Goal: Information Seeking & Learning: Compare options

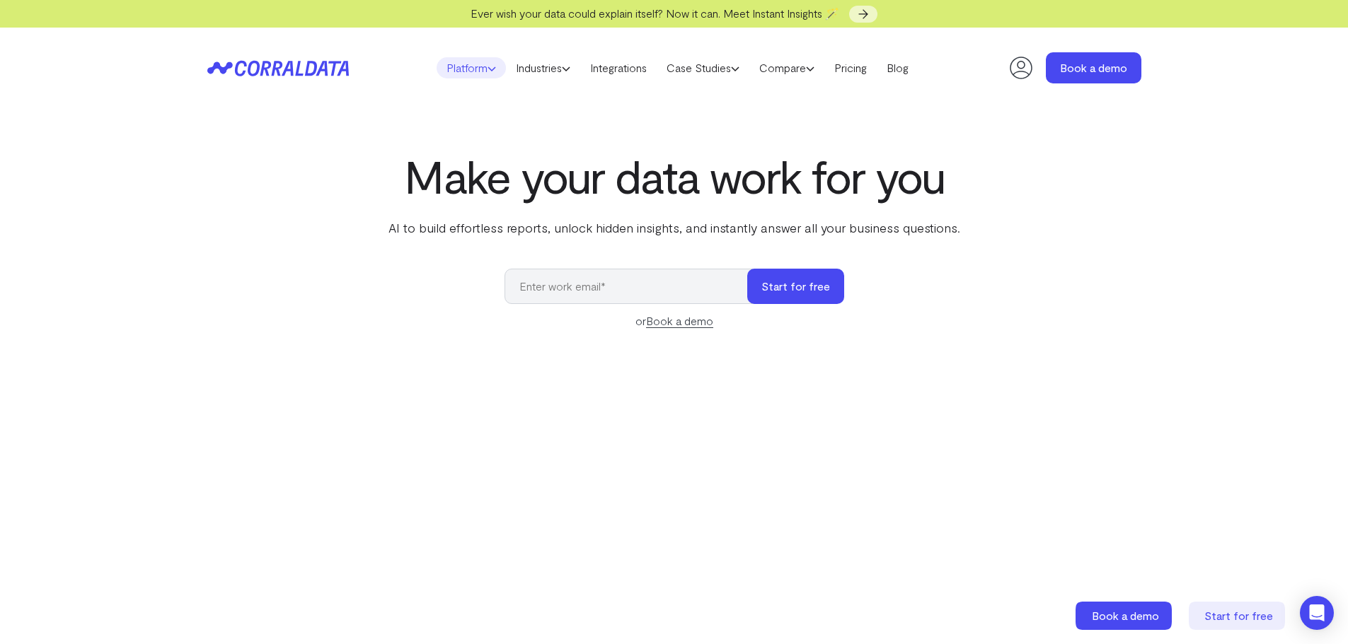
click at [487, 67] on icon at bounding box center [491, 68] width 8 height 8
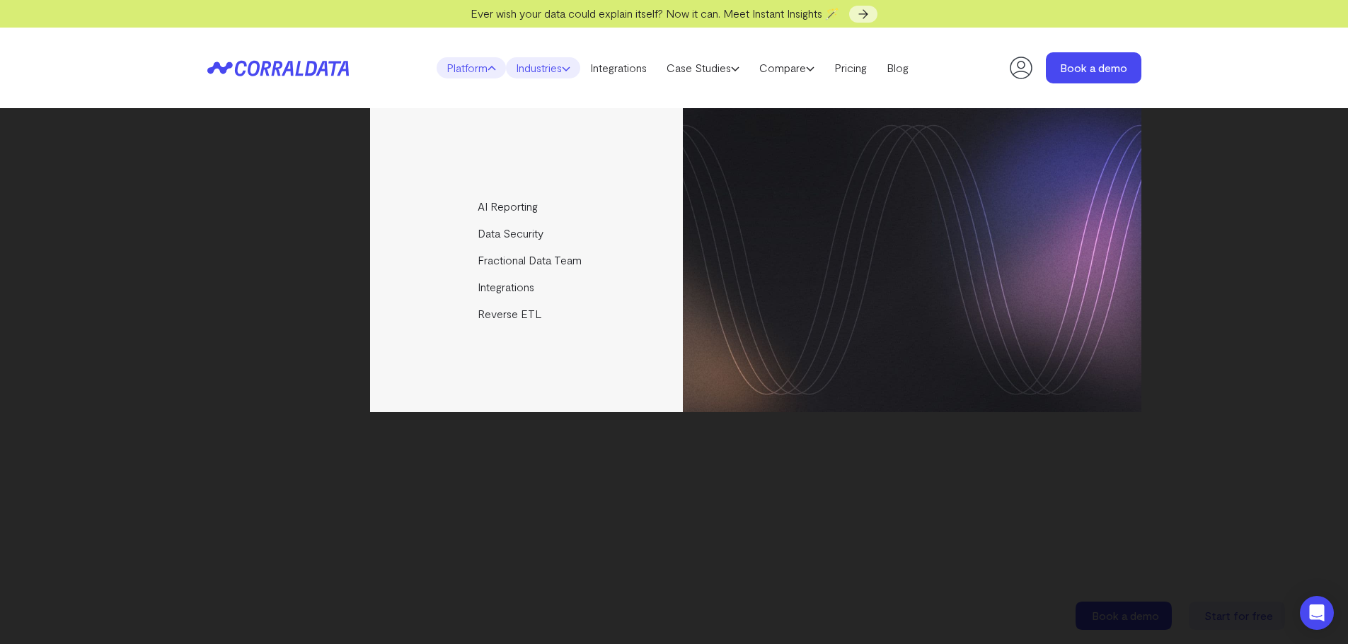
click at [543, 71] on link "Industries" at bounding box center [543, 67] width 74 height 21
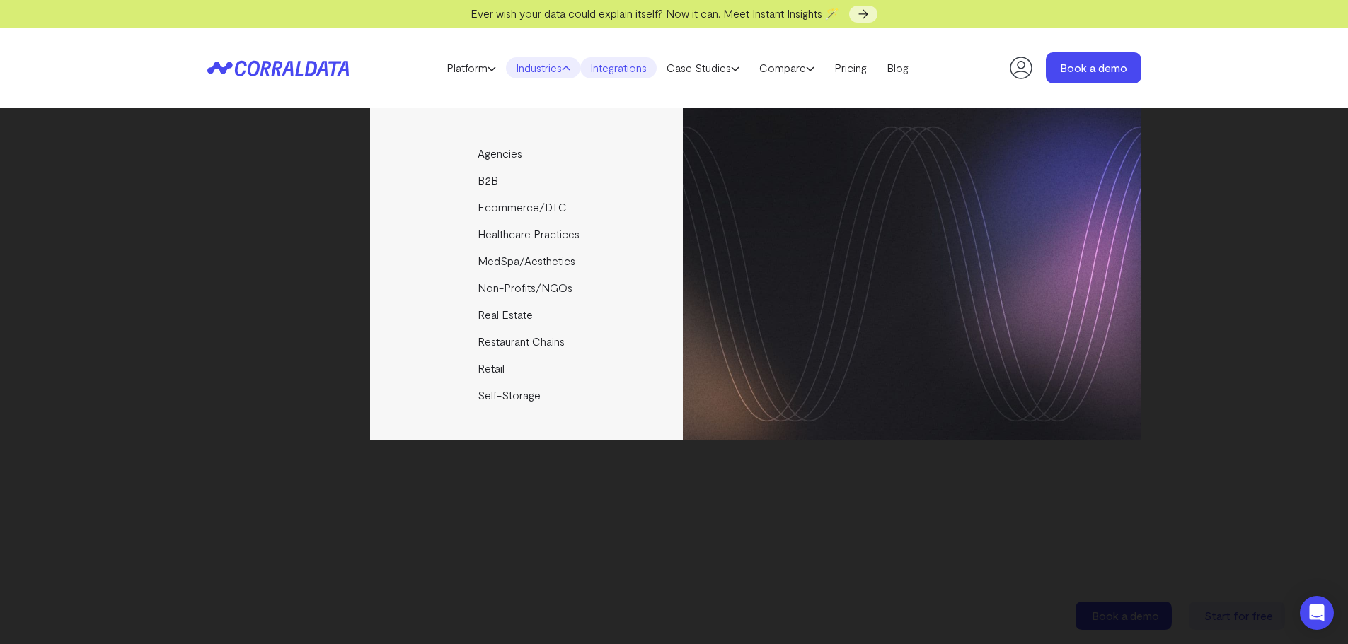
click at [627, 73] on link "Integrations" at bounding box center [618, 67] width 76 height 21
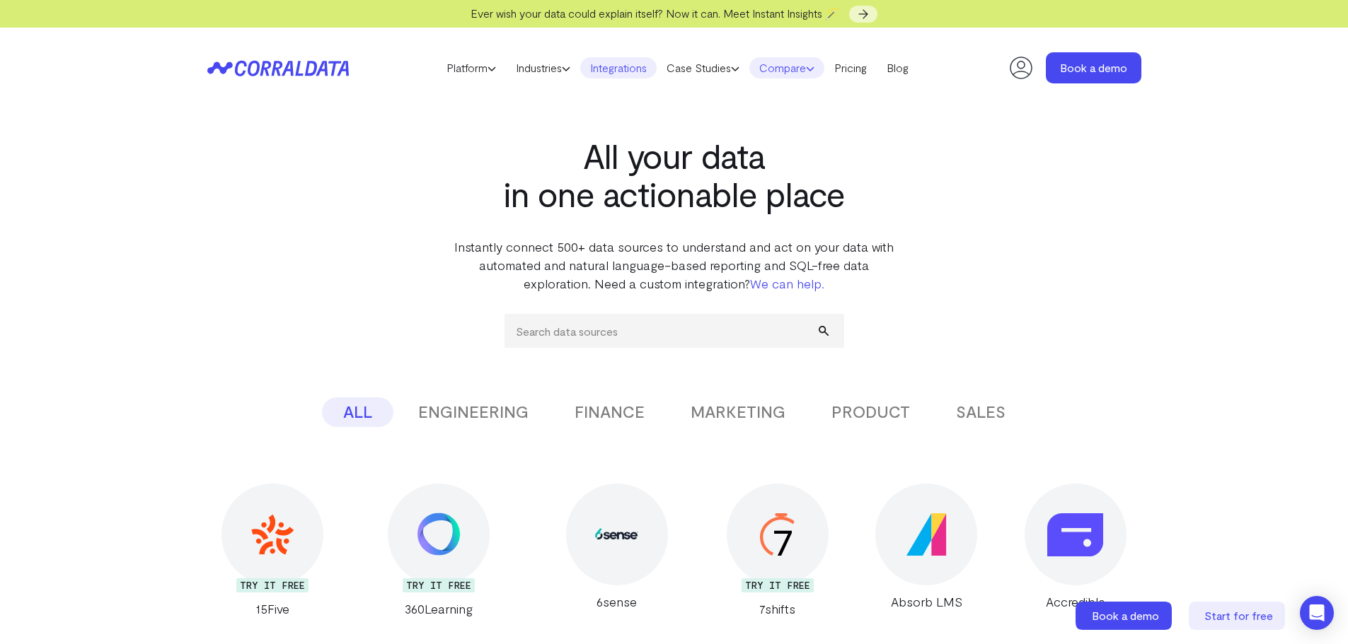
click at [794, 74] on link "Compare" at bounding box center [786, 67] width 75 height 21
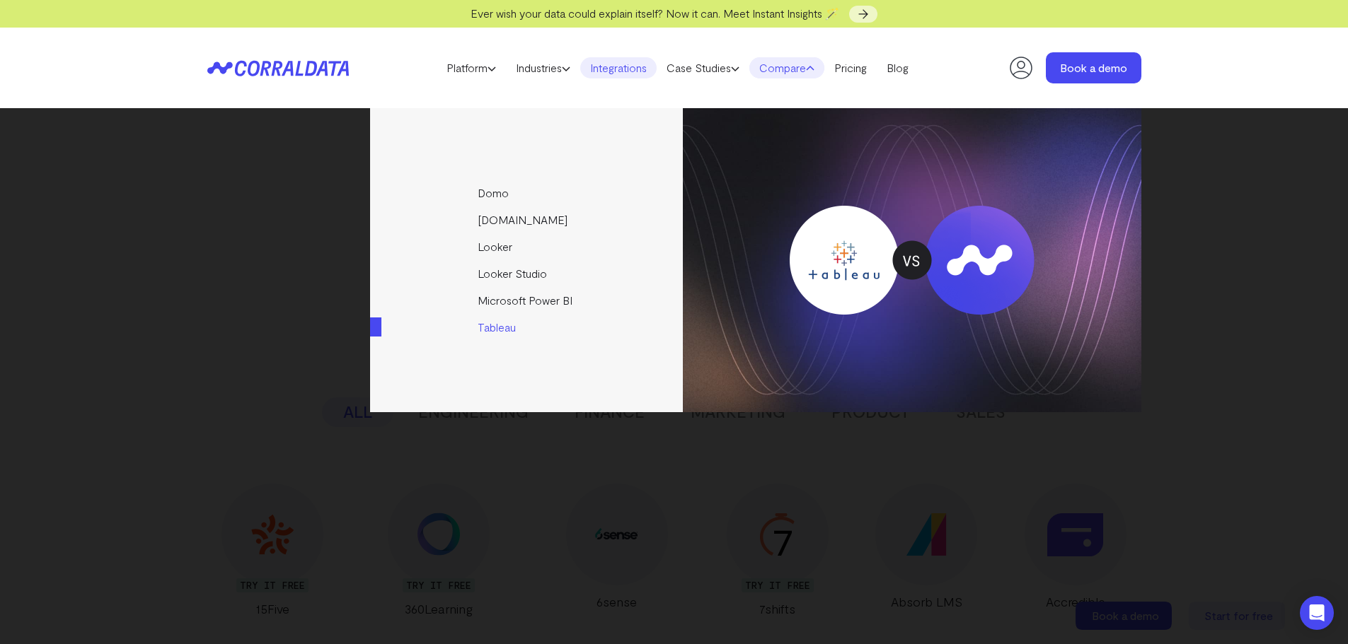
click at [513, 332] on link "Tableau" at bounding box center [527, 327] width 315 height 27
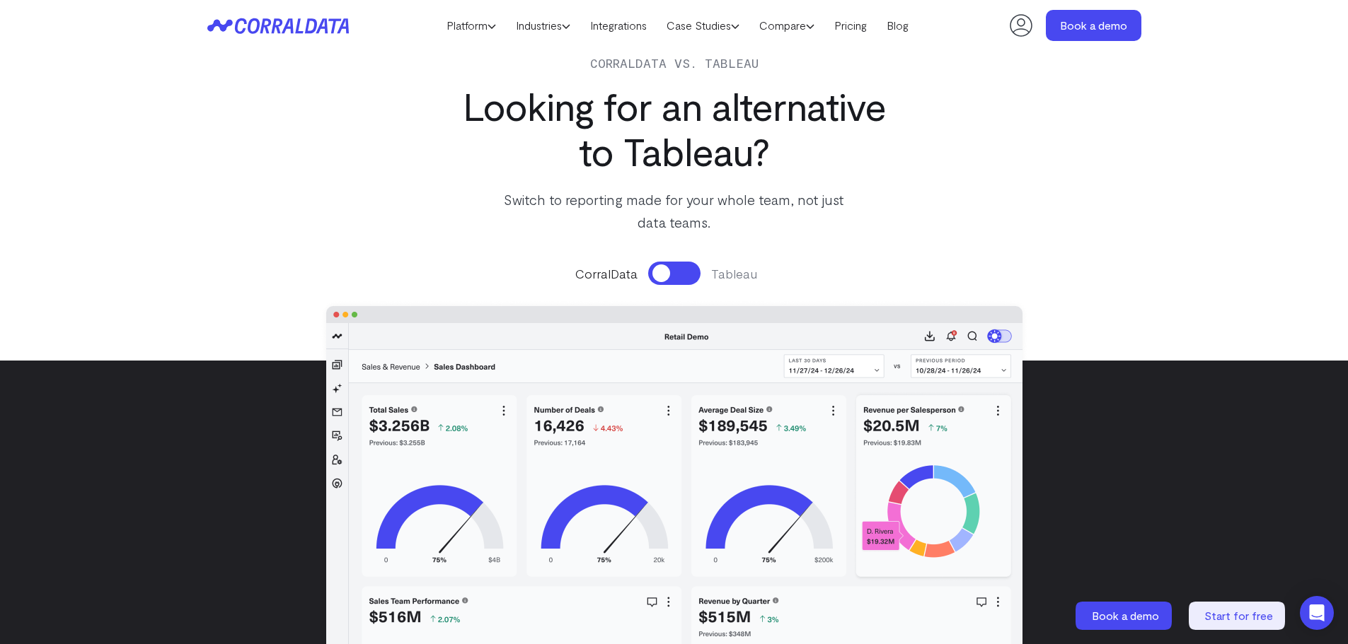
scroll to position [112, 0]
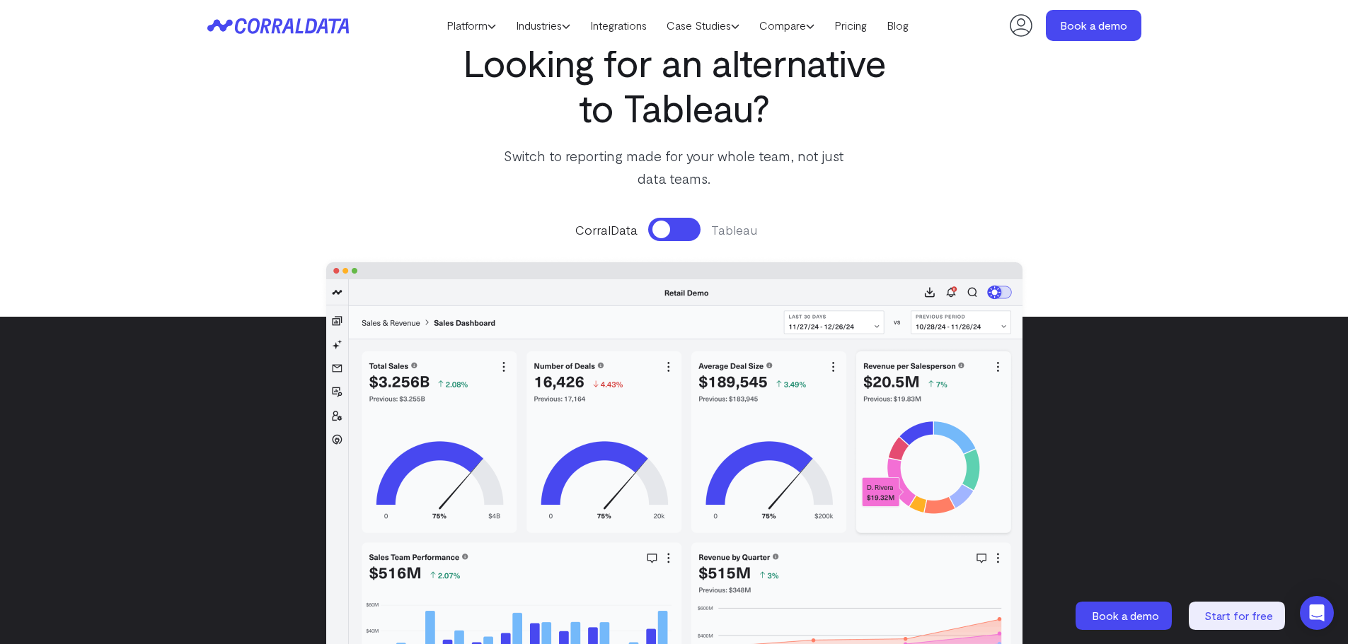
click at [663, 227] on button at bounding box center [674, 229] width 52 height 23
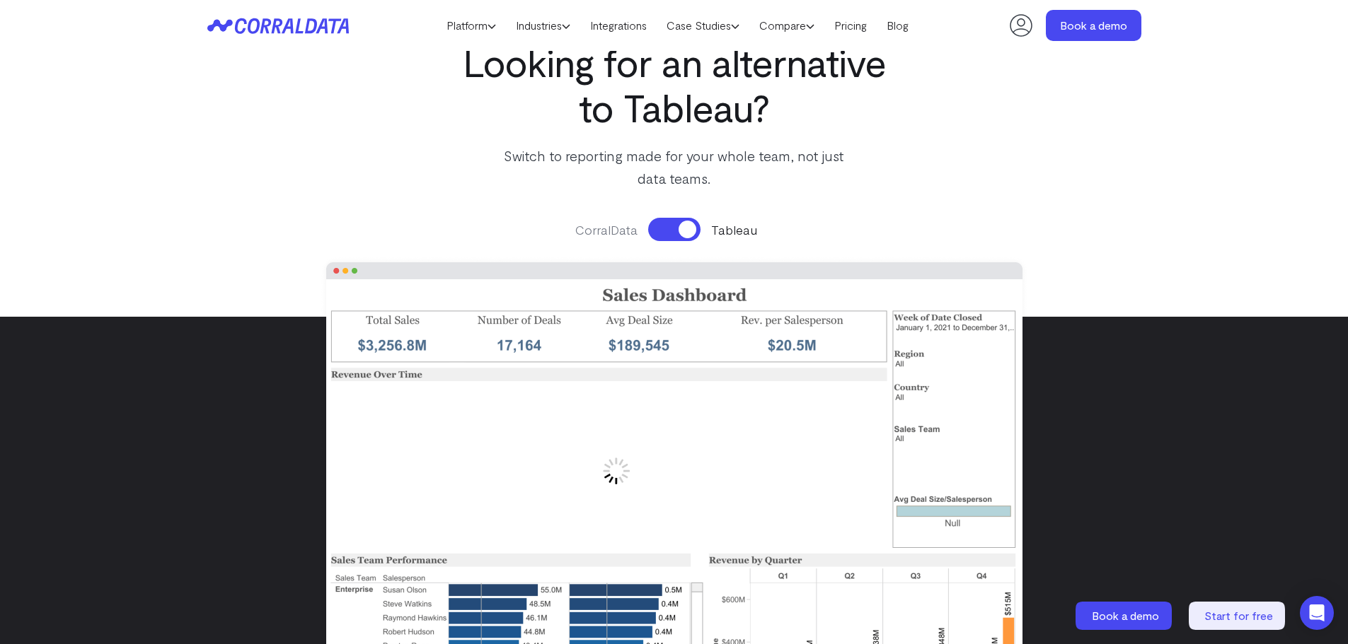
click at [678, 230] on button at bounding box center [674, 229] width 52 height 23
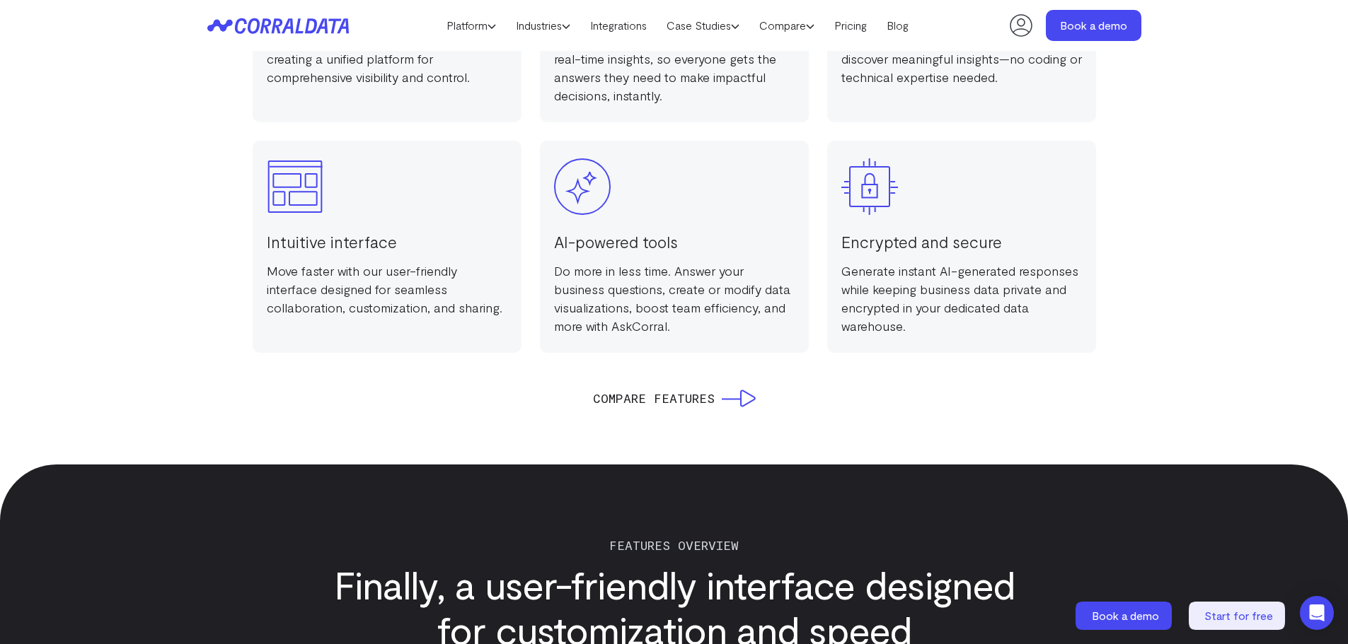
scroll to position [1244, 0]
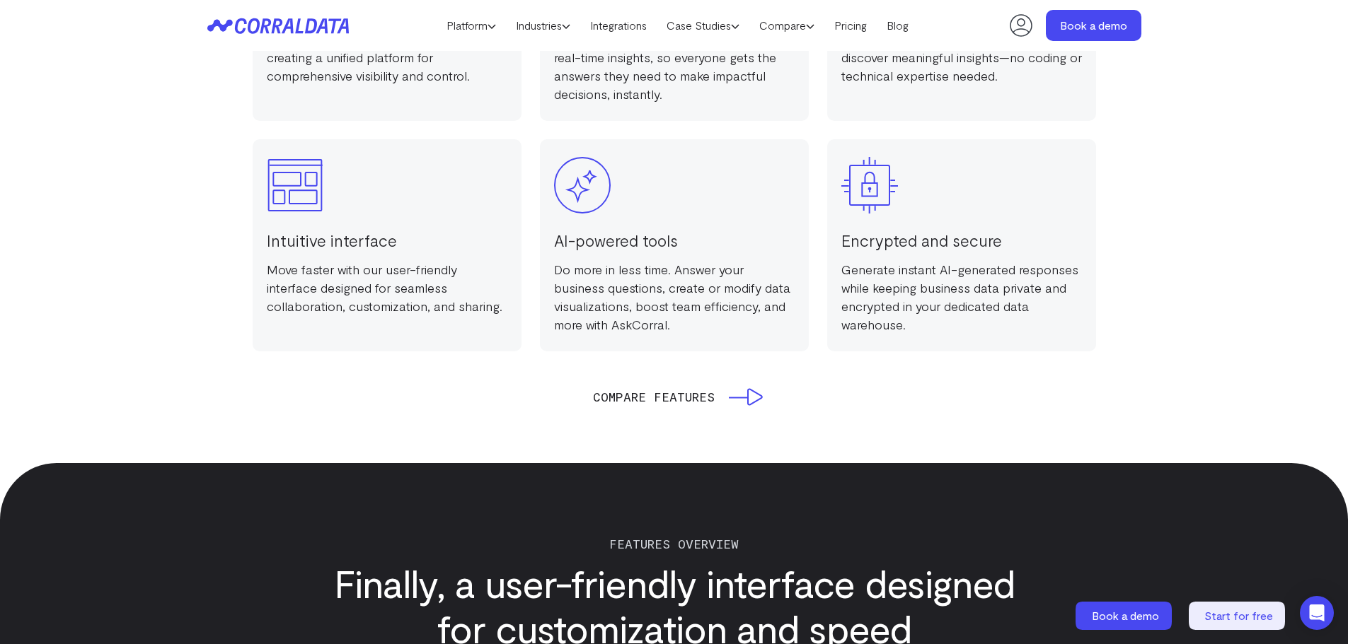
click at [748, 404] on use at bounding box center [746, 396] width 34 height 17
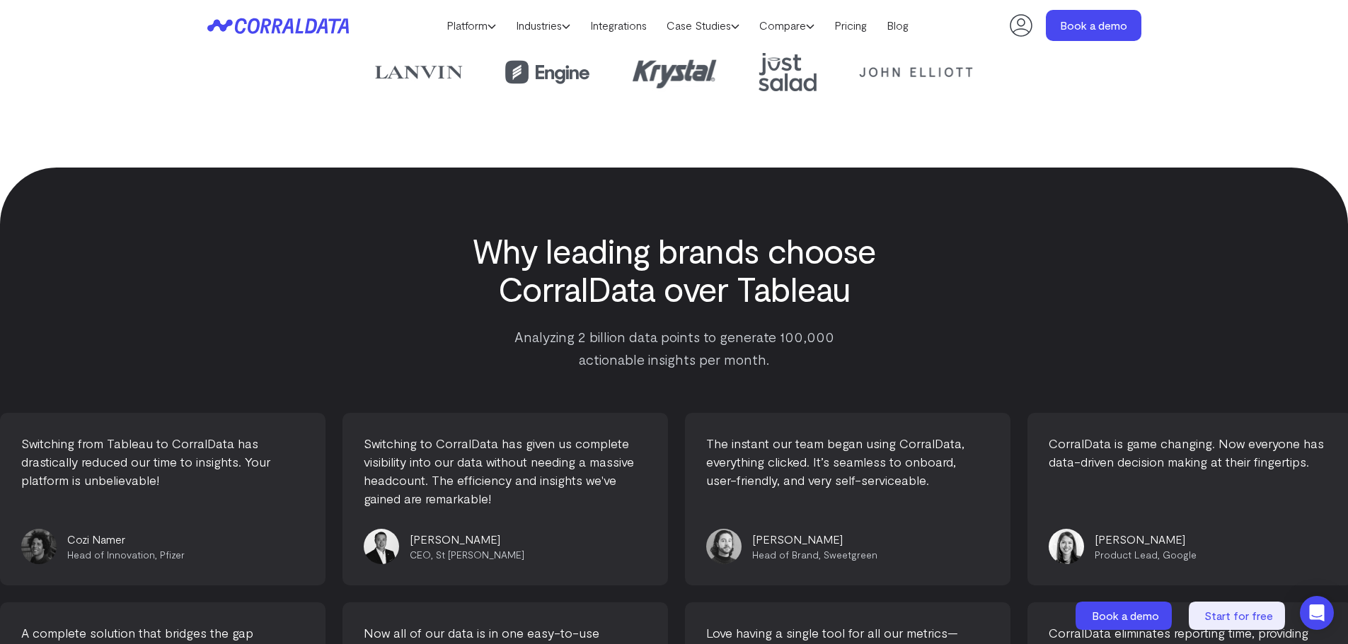
scroll to position [7681, 0]
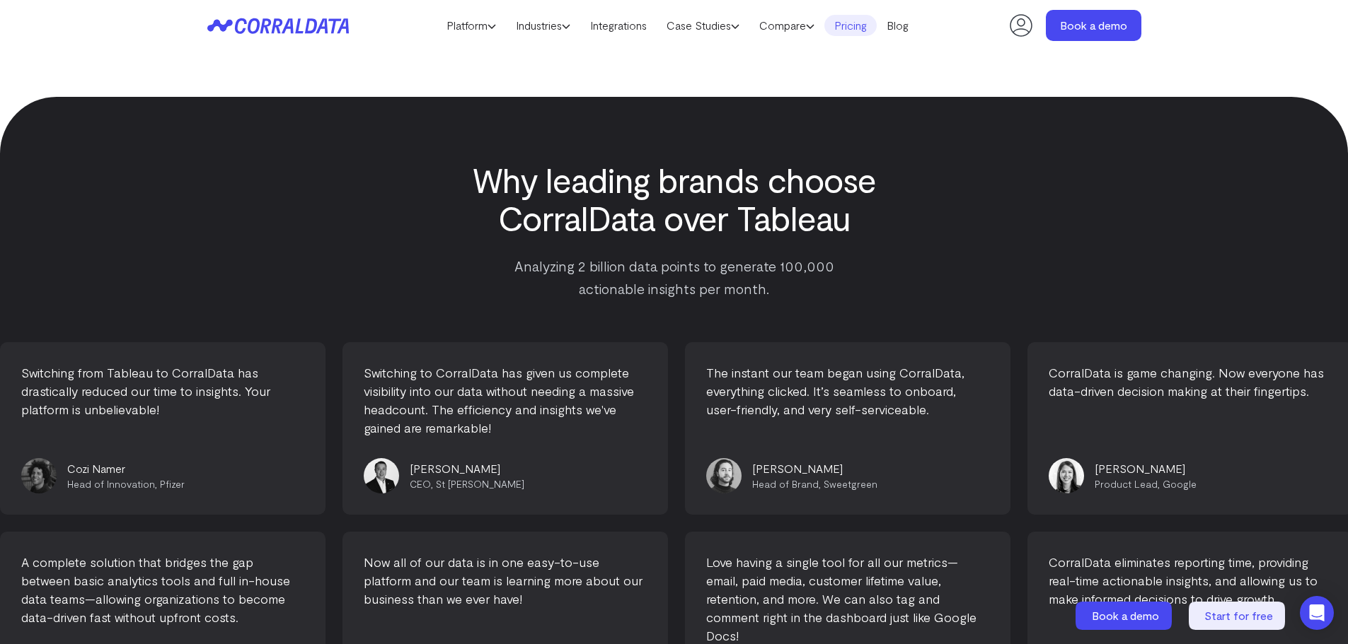
click at [855, 32] on link "Pricing" at bounding box center [850, 25] width 52 height 21
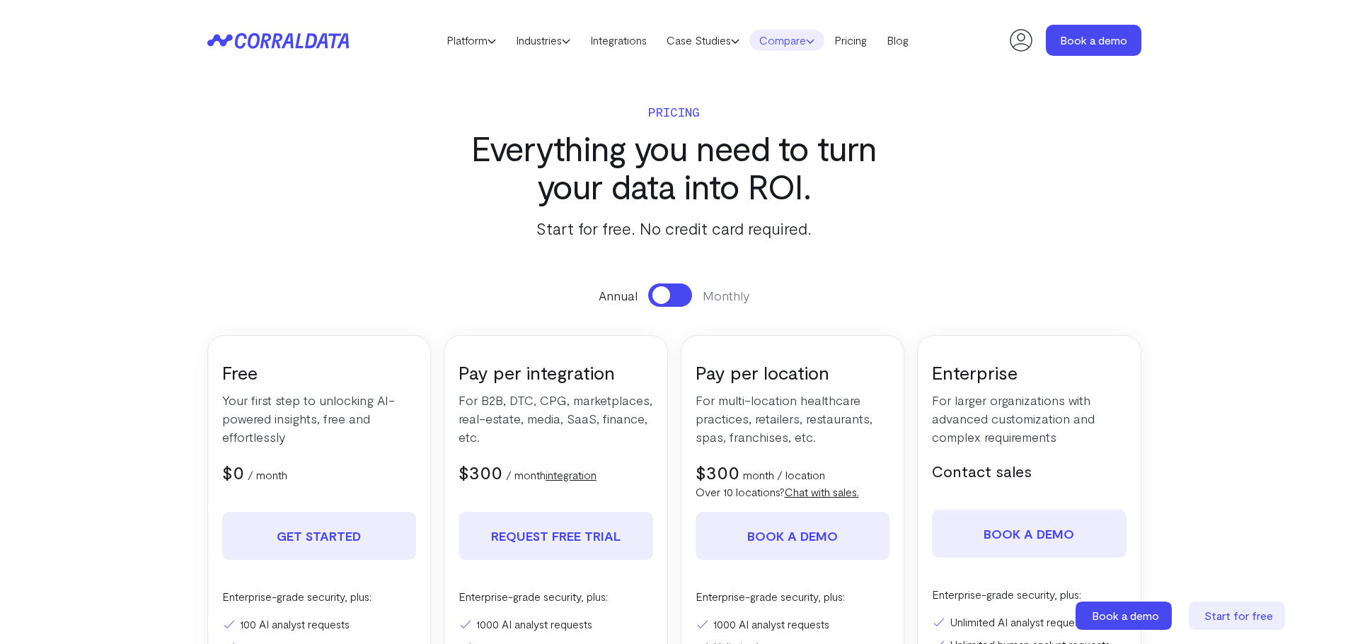
click at [813, 42] on link "Compare" at bounding box center [786, 40] width 75 height 21
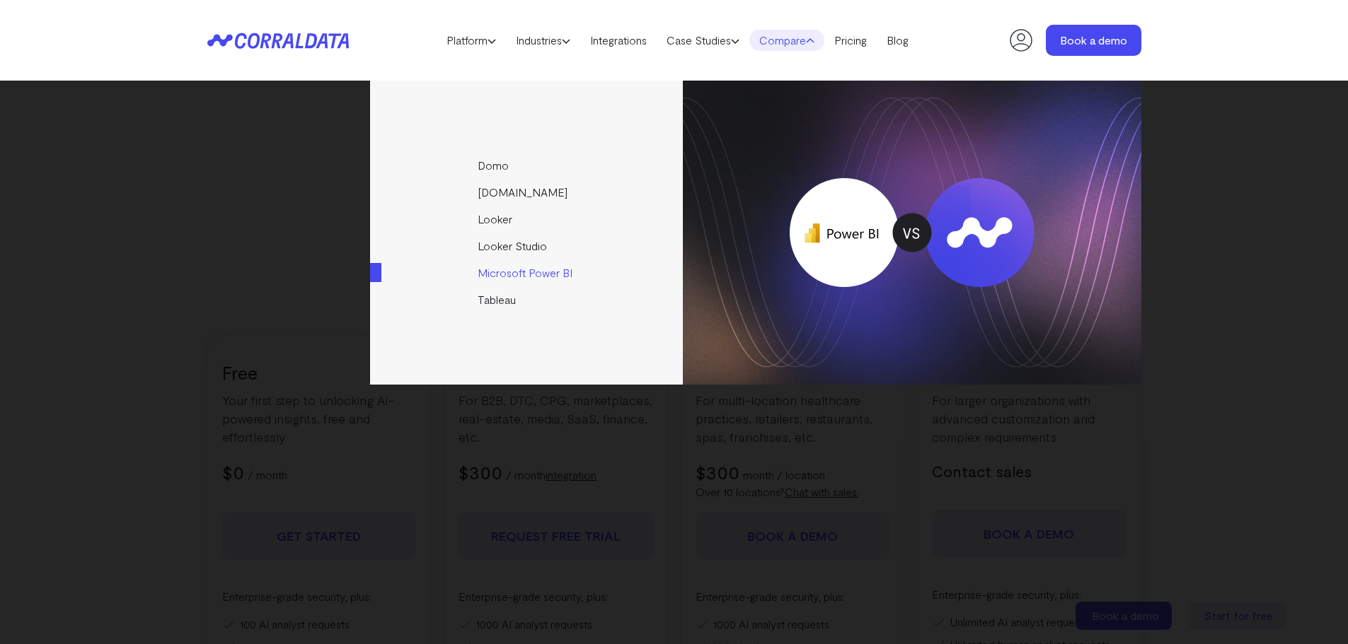
click at [550, 274] on link "Microsoft Power BI" at bounding box center [527, 273] width 315 height 27
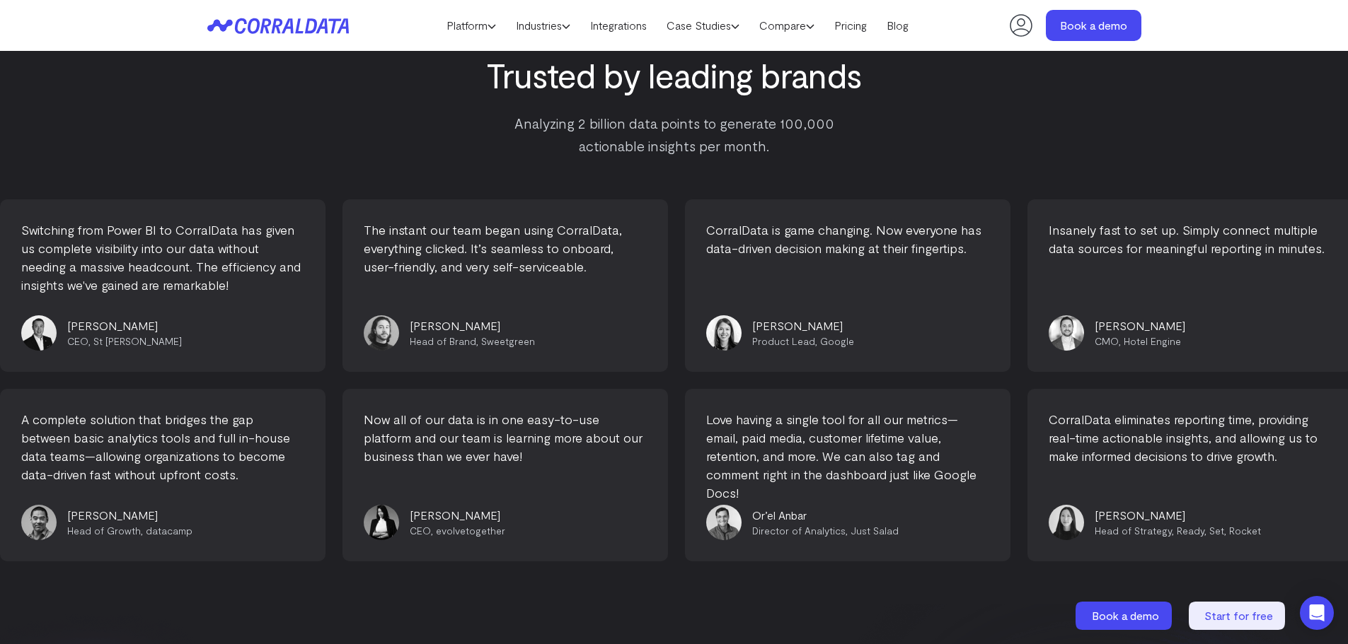
scroll to position [7752, 0]
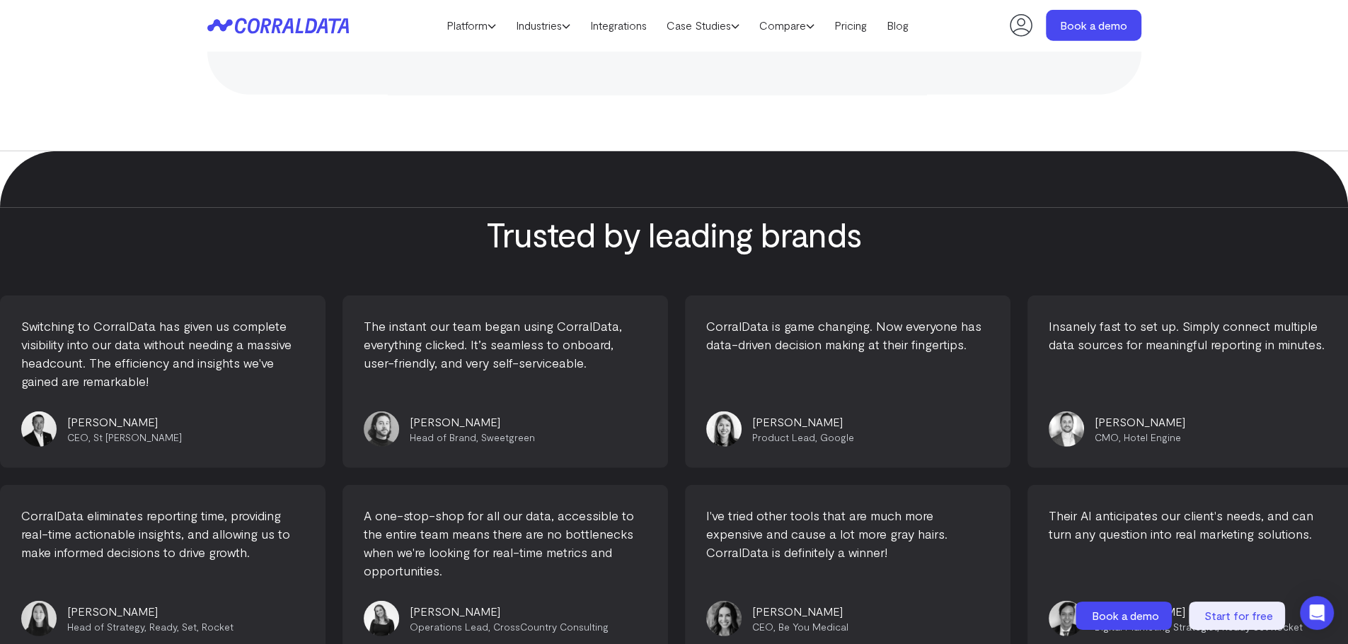
scroll to position [5205, 0]
